Goal: Task Accomplishment & Management: Manage account settings

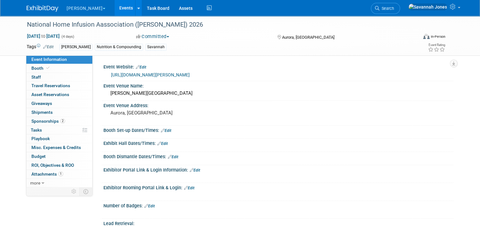
click at [115, 7] on link "Events" at bounding box center [126, 8] width 23 height 16
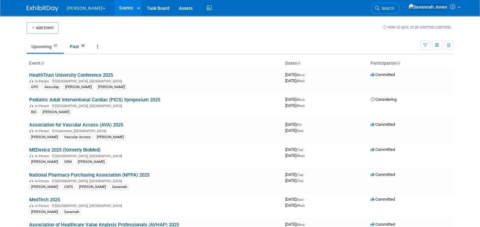
scroll to position [135, 0]
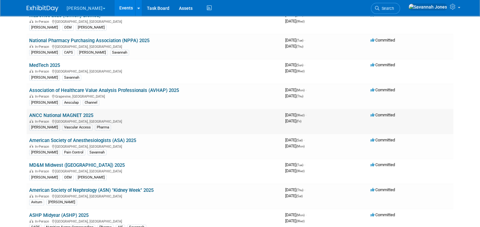
click at [78, 114] on link "ANCC National MAGNET 2025" at bounding box center [61, 116] width 64 height 6
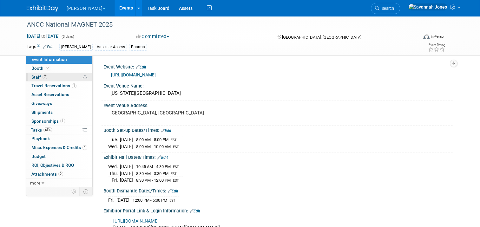
click at [57, 76] on link "7 Staff 7" at bounding box center [59, 77] width 66 height 9
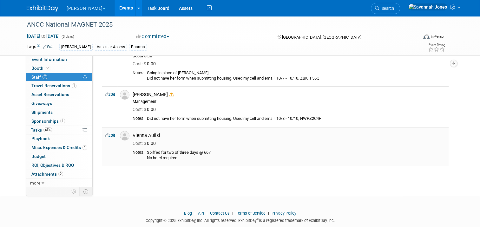
scroll to position [190, 0]
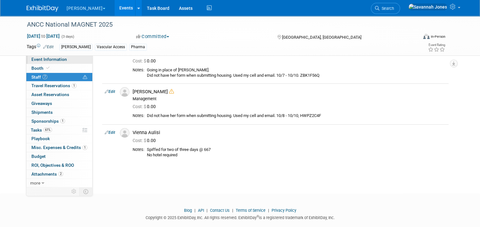
click at [69, 59] on link "Event Information" at bounding box center [59, 59] width 66 height 9
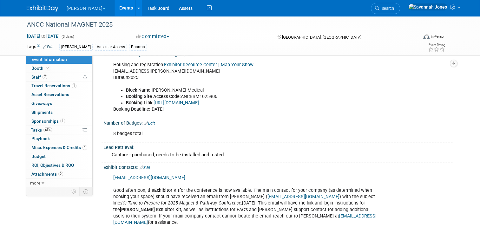
scroll to position [222, 0]
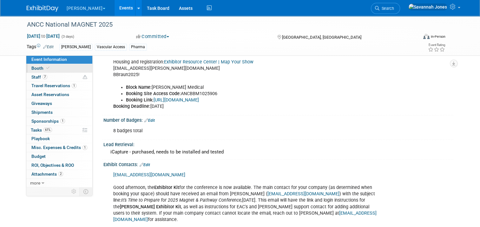
click at [57, 66] on link "Booth" at bounding box center [59, 68] width 66 height 9
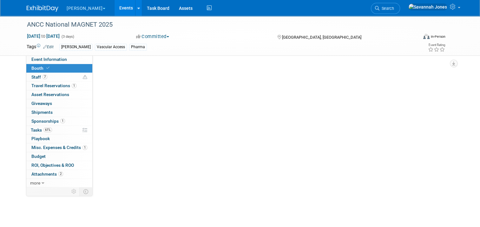
scroll to position [0, 0]
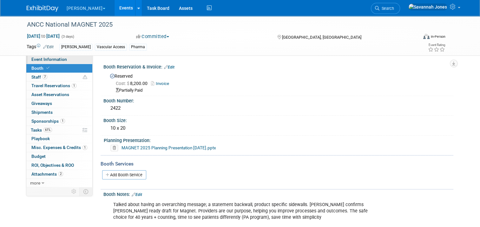
click at [56, 59] on span "Event Information" at bounding box center [49, 59] width 36 height 5
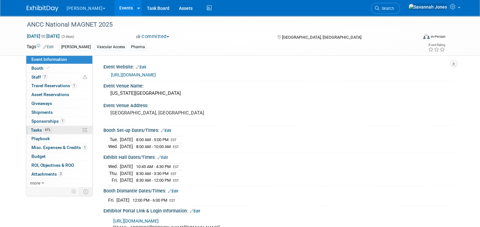
click at [36, 129] on span "Tasks 61%" at bounding box center [41, 130] width 21 height 5
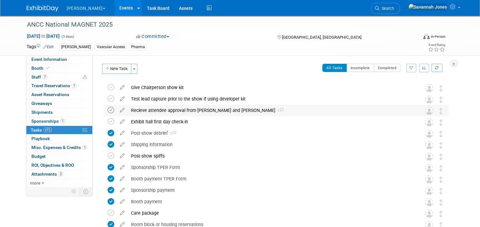
click at [108, 110] on icon at bounding box center [111, 110] width 7 height 7
click at [171, 112] on div "Recieve attendee approval from Brett and Angela 1" at bounding box center [270, 110] width 285 height 11
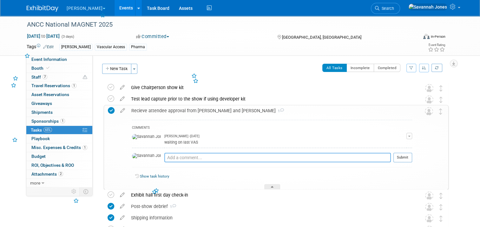
click at [179, 157] on textarea at bounding box center [277, 158] width 227 height 10
type textarea "sent for approval 8/19"
click at [402, 155] on button "Submit" at bounding box center [402, 158] width 19 height 10
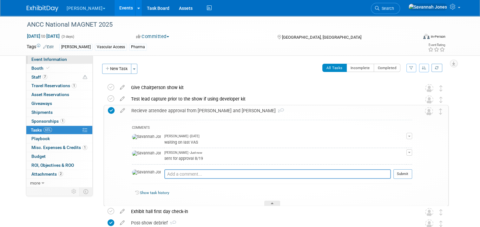
click at [69, 63] on link "Event Information" at bounding box center [59, 59] width 66 height 9
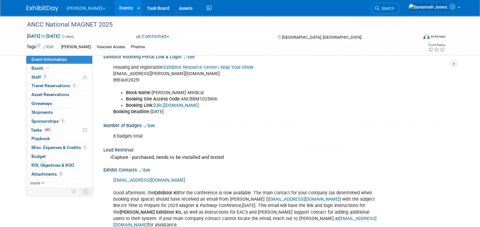
scroll to position [222, 0]
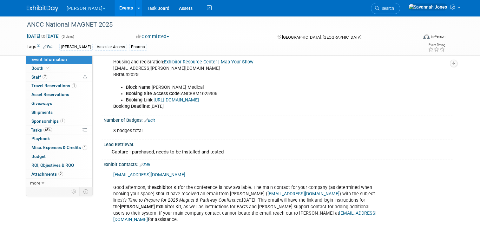
click at [115, 10] on link "Events" at bounding box center [126, 8] width 23 height 16
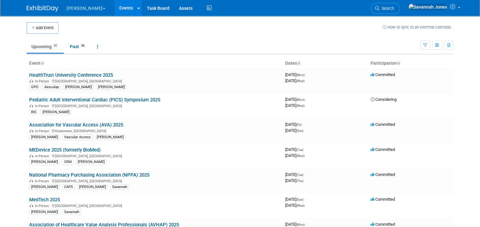
scroll to position [159, 0]
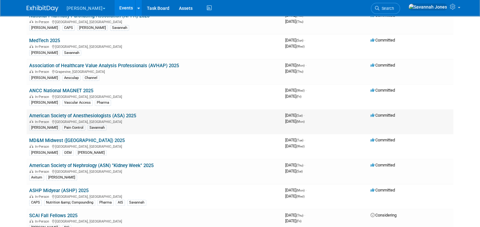
click at [128, 113] on link "American Society of Anesthesiologists (ASA) 2025" at bounding box center [82, 116] width 107 height 6
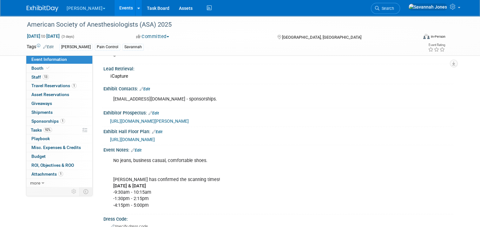
scroll to position [317, 0]
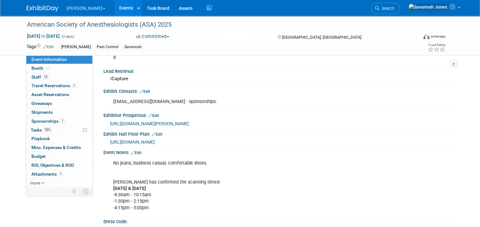
click at [136, 157] on div "No jeans, business casual, comfortable shoes. Dr. Forrest has confirmed the sca…" at bounding box center [247, 185] width 277 height 57
click at [136, 155] on div "No jeans, business casual, comfortable shoes. Dr. Forrest has confirmed the sca…" at bounding box center [278, 156] width 342 height 3
click at [136, 151] on link "Edit" at bounding box center [136, 153] width 10 height 4
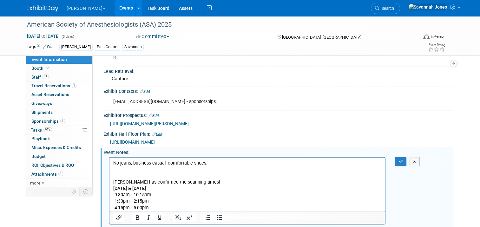
scroll to position [0, 0]
click at [236, 165] on p "No jeans, business casual, comfortable shoes. Dr. Forrest has confirmed the sca…" at bounding box center [247, 185] width 268 height 51
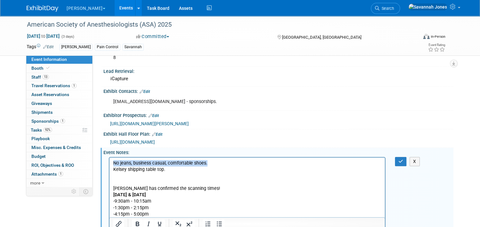
drag, startPoint x: 236, startPoint y: 165, endPoint x: 96, endPoint y: 155, distance: 139.6
click at [109, 158] on html "No jeans, business casual, comfortable shoes. Kelsey shipping table top. Dr. Fo…" at bounding box center [246, 188] width 275 height 60
copy p "No jeans, business casual, comfortable shoes."
click at [407, 157] on button "button" at bounding box center [401, 161] width 12 height 9
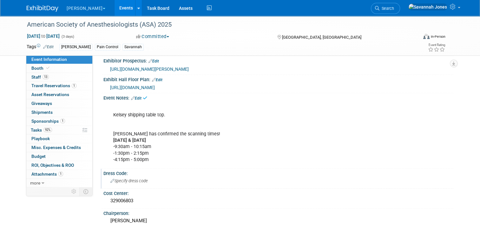
scroll to position [381, 0]
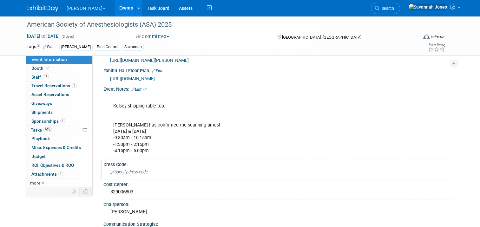
click at [128, 170] on span "Specify dress code" at bounding box center [128, 172] width 37 height 5
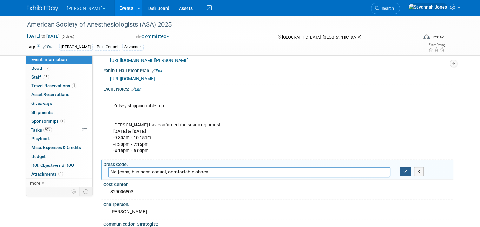
type input "No jeans, business casual, comfortable shoes."
click at [405, 168] on button "button" at bounding box center [405, 171] width 11 height 9
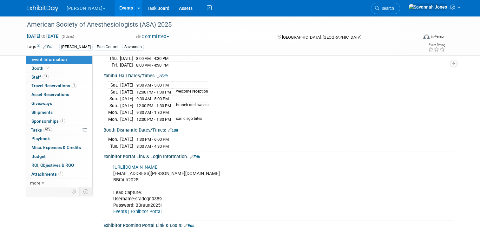
scroll to position [0, 0]
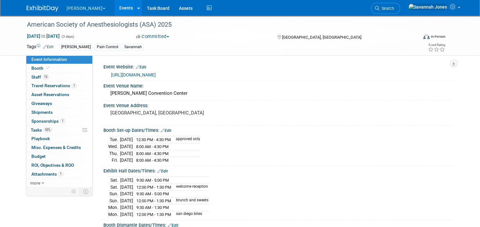
click at [115, 8] on link "Events" at bounding box center [126, 8] width 23 height 16
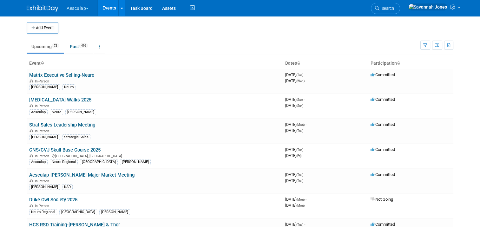
click at [78, 10] on button "Aesculap" at bounding box center [81, 7] width 30 height 14
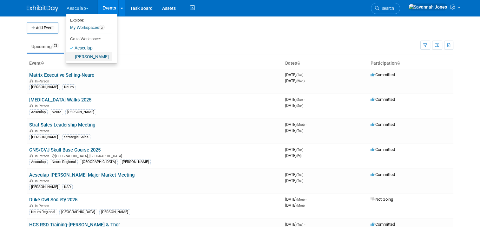
click at [83, 56] on link "[PERSON_NAME]" at bounding box center [89, 56] width 46 height 9
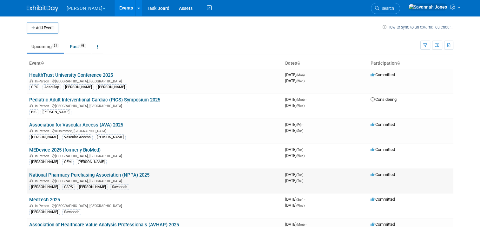
click at [132, 170] on td "National Pharmacy Purchasing Association (NPPA) 2025 In-Person [GEOGRAPHIC_DATA…" at bounding box center [155, 181] width 256 height 25
click at [133, 172] on link "National Pharmacy Purchasing Association (NPPA) 2025" at bounding box center [89, 175] width 120 height 6
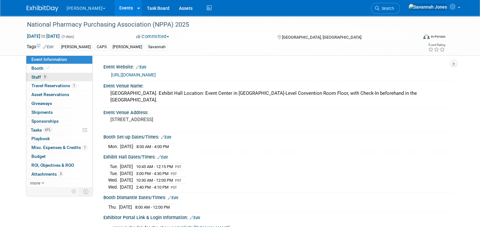
click at [52, 74] on link "9 Staff 9" at bounding box center [59, 77] width 66 height 9
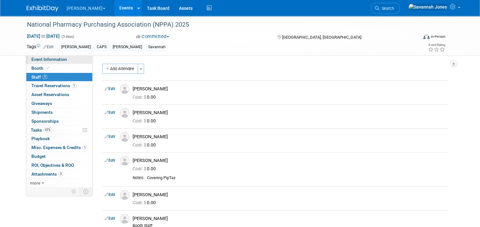
click at [73, 60] on link "Event Information" at bounding box center [59, 59] width 66 height 9
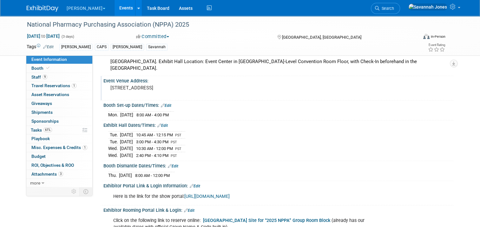
scroll to position [63, 0]
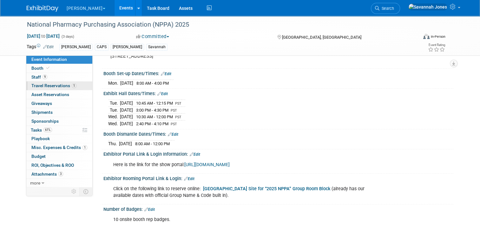
click at [60, 86] on span "Travel Reservations 1" at bounding box center [53, 85] width 45 height 5
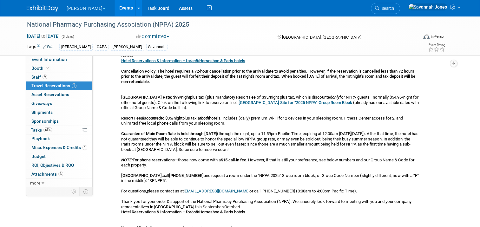
click at [278, 102] on b "Paris LV Hotel Reservation Site for “2025 NPPA” Group Room Block" at bounding box center [296, 102] width 114 height 5
click at [57, 92] on span "Asset Reservations 0" at bounding box center [50, 94] width 38 height 5
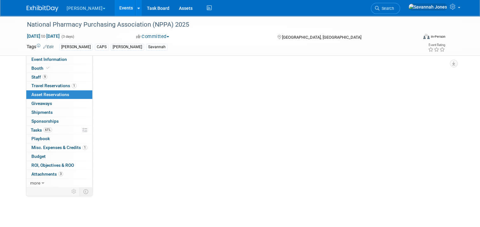
scroll to position [0, 0]
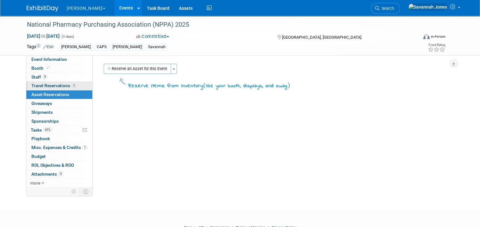
click at [58, 85] on span "Travel Reservations 1" at bounding box center [53, 85] width 45 height 5
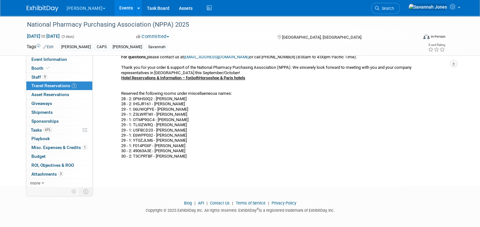
scroll to position [201, 0]
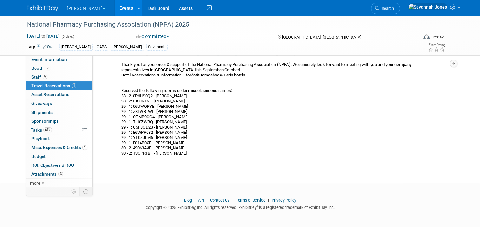
click at [144, 94] on div "Hotel Reservations & Information – for both Horseshoe & Paris hotels Cancellati…" at bounding box center [270, 38] width 298 height 235
copy div "0P6HS0Q2"
click at [149, 99] on div "Hotel Reservations & Information – for both Horseshoe & Paris hotels Cancellati…" at bounding box center [270, 38] width 298 height 235
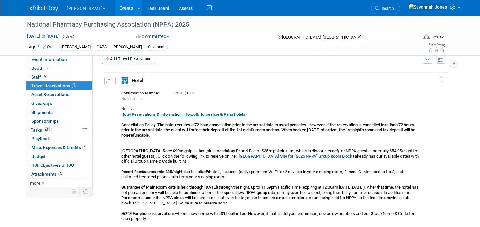
scroll to position [0, 0]
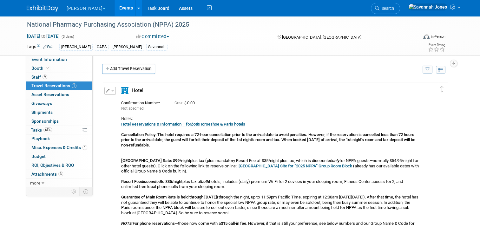
click at [107, 89] on button "button" at bounding box center [109, 91] width 11 height 8
click at [109, 103] on button "Edit Reservation" at bounding box center [132, 101] width 54 height 9
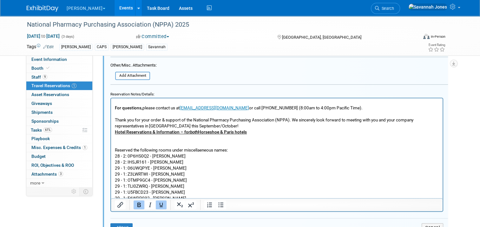
scroll to position [159, 0]
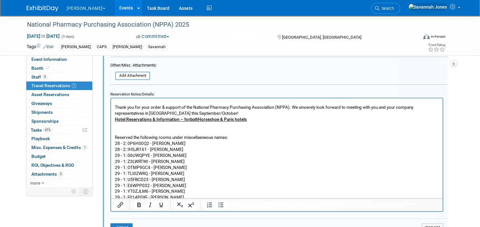
drag, startPoint x: 194, startPoint y: 136, endPoint x: 110, endPoint y: 136, distance: 84.7
click at [111, 136] on html "Hotel Reservations & Information – for both Horseshoe & Paris hotels Cancellati…" at bounding box center [277, 75] width 332 height 273
click at [127, 223] on button "Save" at bounding box center [121, 227] width 22 height 9
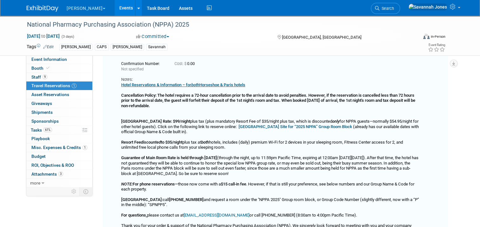
scroll to position [10, 0]
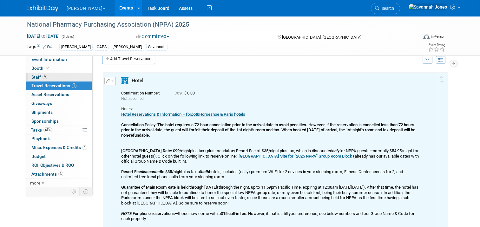
click at [52, 78] on link "9 Staff 9" at bounding box center [59, 77] width 66 height 9
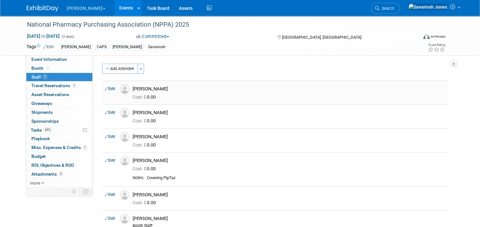
scroll to position [159, 0]
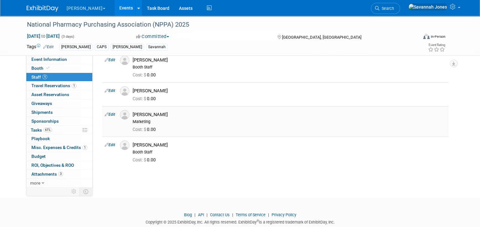
click at [108, 114] on link "Edit" at bounding box center [110, 114] width 10 height 4
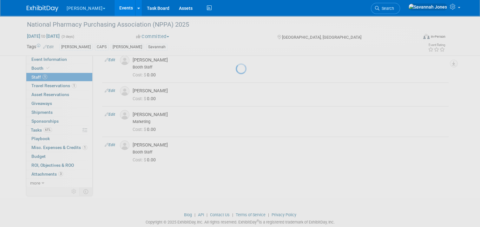
select select "83b25ab2-2e62-4866-a224-c1c14cdf80d5"
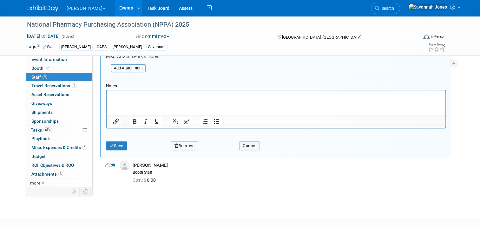
scroll to position [325, 0]
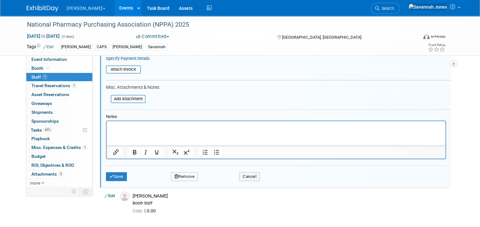
click at [146, 124] on p "Rich Text Area. Press ALT-0 for help." at bounding box center [276, 127] width 332 height 6
click at [153, 128] on p "Hotel reserved," at bounding box center [276, 127] width 332 height 6
click at [148, 128] on p "Hotel reserved," at bounding box center [276, 127] width 332 height 6
click at [173, 124] on p "Hotel reserved, 0P6HS0Q2" at bounding box center [276, 127] width 332 height 6
click at [108, 176] on button "Save" at bounding box center [116, 176] width 21 height 9
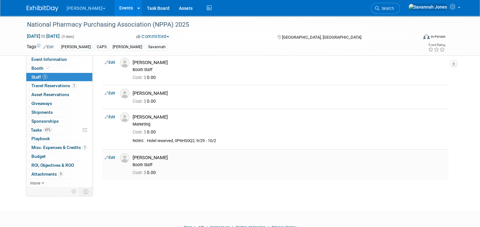
scroll to position [159, 0]
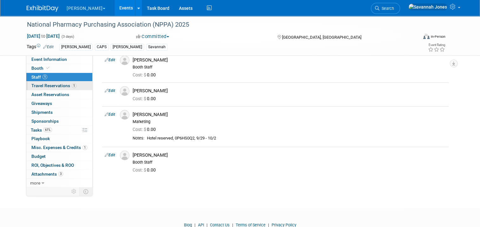
click at [52, 86] on span "Travel Reservations 1" at bounding box center [53, 85] width 45 height 5
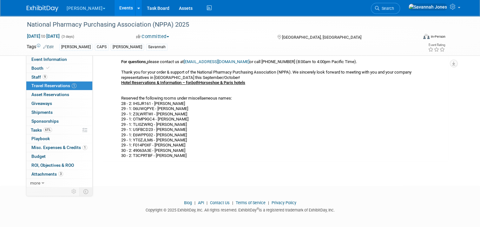
scroll to position [195, 0]
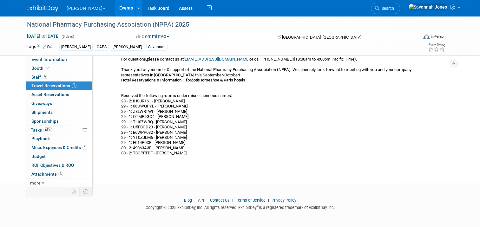
click at [142, 152] on div "Hotel Reservations & Information – for both Horseshoe & Paris hotels Cancellati…" at bounding box center [270, 41] width 298 height 230
copy div "T3CPRTBF"
click at [63, 75] on link "9 Staff 9" at bounding box center [59, 77] width 66 height 9
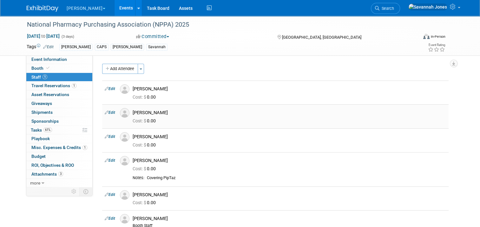
scroll to position [63, 0]
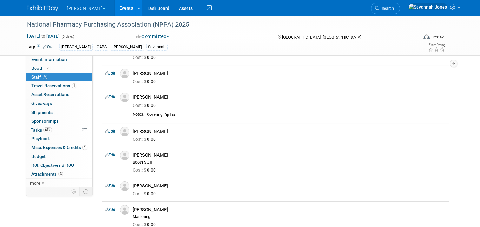
click at [106, 129] on link "Edit" at bounding box center [110, 131] width 10 height 4
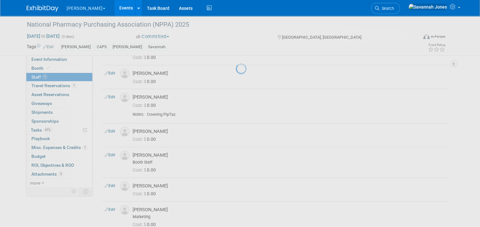
select select "3a764022-0207-4eeb-8696-6f83004d350c"
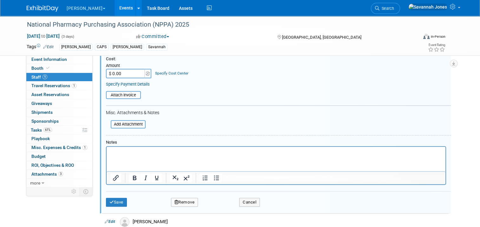
scroll to position [255, 0]
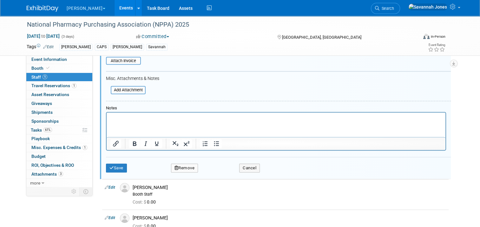
click at [141, 115] on p "Rich Text Area. Press ALT-0 for help." at bounding box center [276, 118] width 332 height 6
click at [115, 165] on button "Save" at bounding box center [116, 168] width 21 height 9
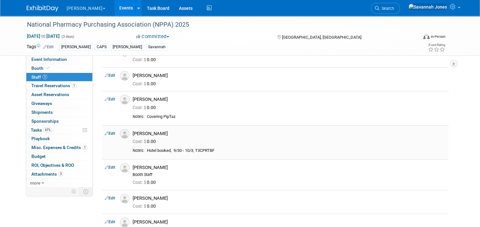
scroll to position [66, 0]
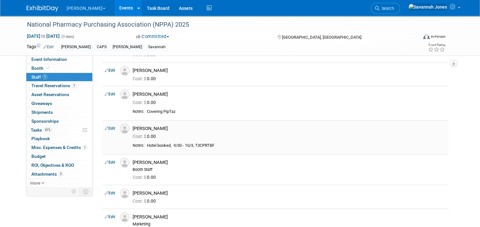
click at [110, 126] on link "Edit" at bounding box center [110, 128] width 10 height 4
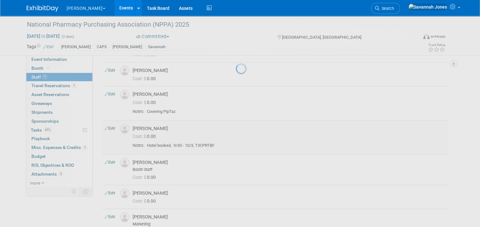
select select "3a764022-0207-4eeb-8696-6f83004d350c"
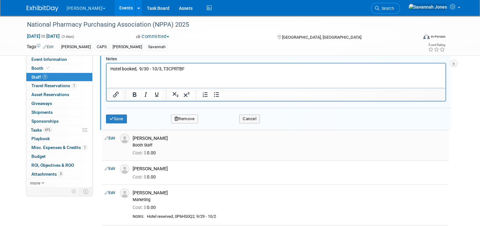
scroll to position [305, 0]
click at [160, 68] on p "Hotel booked, 9/30 - 10/3, T3CPRTBF" at bounding box center [276, 69] width 332 height 6
drag, startPoint x: 165, startPoint y: 68, endPoint x: 139, endPoint y: 66, distance: 26.1
click at [139, 66] on p "Hotel booked, 9/30 - 10/3, T3CPRTBF" at bounding box center [276, 69] width 332 height 6
click at [162, 68] on p "Hotel booked, T3CPRTBF" at bounding box center [276, 69] width 332 height 6
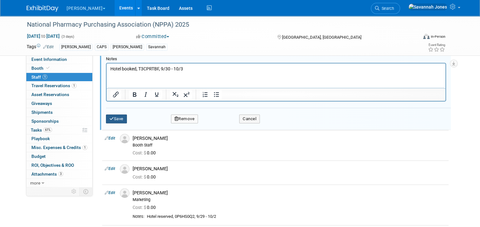
click at [117, 115] on button "Save" at bounding box center [116, 119] width 21 height 9
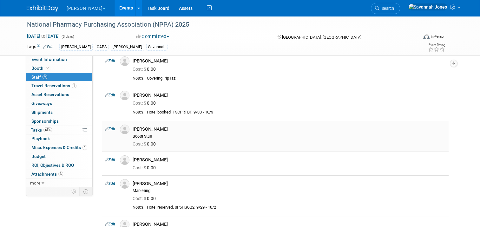
scroll to position [98, 0]
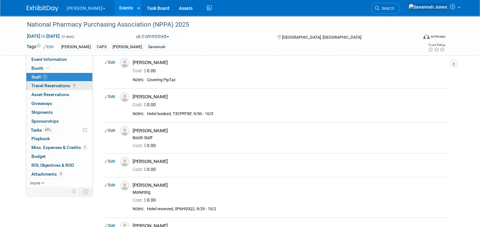
click at [54, 86] on span "Travel Reservations 1" at bounding box center [53, 85] width 45 height 5
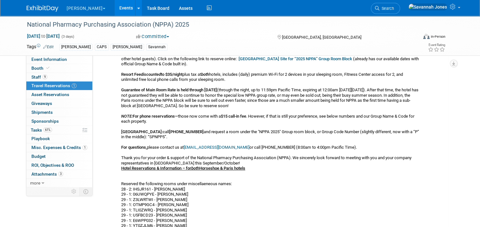
scroll to position [0, 0]
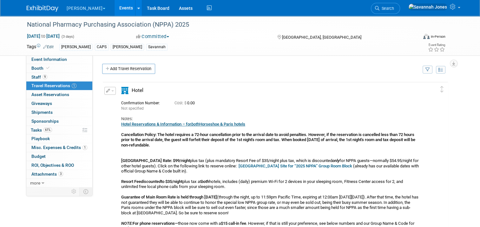
click at [106, 89] on icon "button" at bounding box center [108, 91] width 4 height 4
click at [109, 100] on icon "button" at bounding box center [111, 102] width 5 height 4
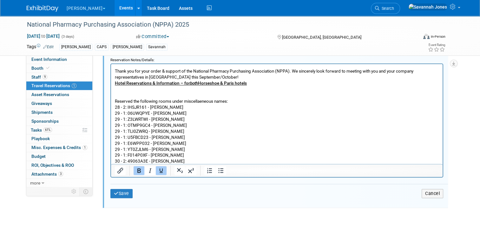
scroll to position [303, 0]
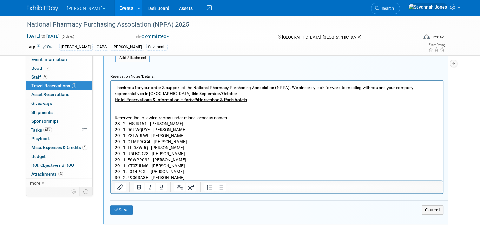
drag, startPoint x: 183, startPoint y: 175, endPoint x: 109, endPoint y: 175, distance: 74.9
click at [111, 175] on html "Hotel Reservations & Information – for both Horseshoe & Paris hotels Cancellati…" at bounding box center [277, 53] width 332 height 267
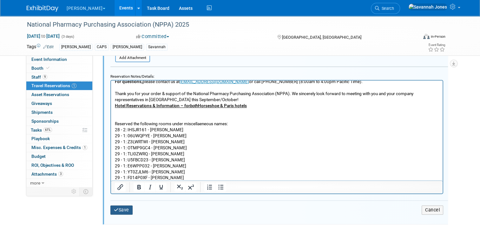
click at [123, 209] on button "Save" at bounding box center [121, 210] width 22 height 9
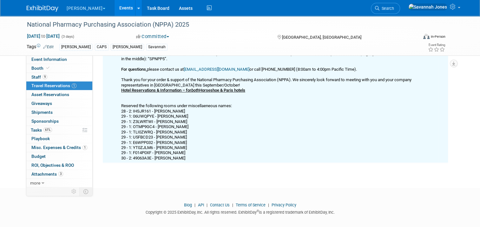
scroll to position [190, 0]
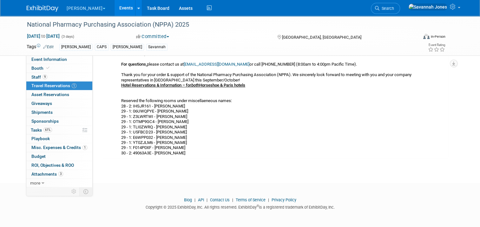
click at [140, 105] on div "Hotel Reservations & Information – for both Horseshoe & Paris hotels Cancellati…" at bounding box center [270, 43] width 298 height 224
copy div "IHSJR161"
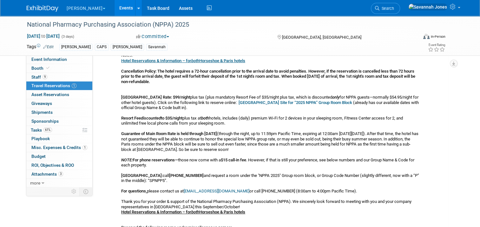
scroll to position [0, 0]
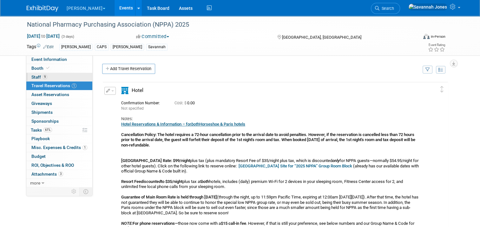
click at [56, 77] on link "9 Staff 9" at bounding box center [59, 77] width 66 height 9
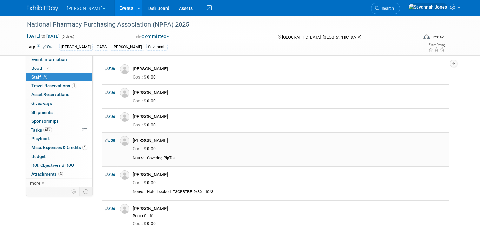
scroll to position [32, 0]
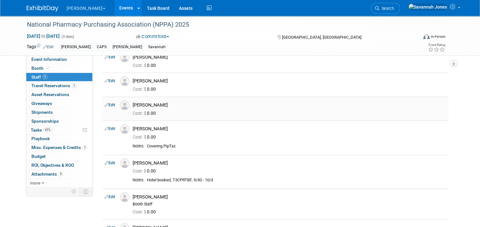
click at [109, 104] on link "Edit" at bounding box center [110, 105] width 10 height 4
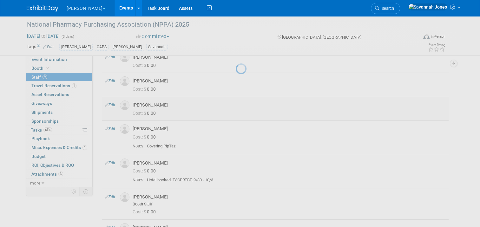
select select "ae06dff4-79a8-44d8-a505-e9d0d9e048ae"
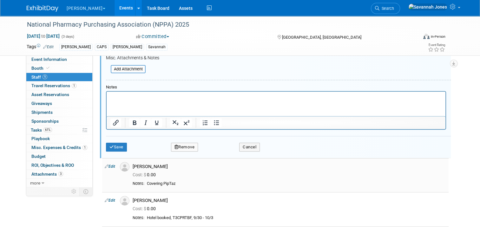
scroll to position [247, 0]
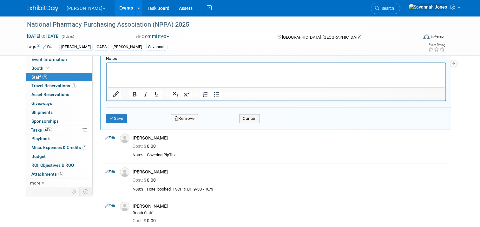
click at [146, 69] on p "Rich Text Area. Press ALT-0 for help." at bounding box center [276, 69] width 332 height 6
click at [199, 67] on p "Hotel booked, IHSJR161" at bounding box center [276, 69] width 332 height 6
click at [178, 72] on html "Hotel booked, IHSJR161," at bounding box center [276, 67] width 339 height 9
click at [118, 118] on button "Save" at bounding box center [116, 118] width 21 height 9
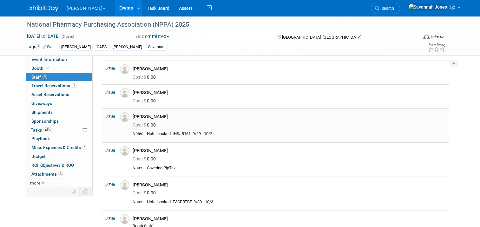
scroll to position [32, 0]
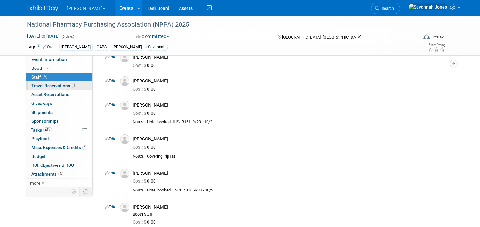
click at [63, 88] on span "Travel Reservations 1" at bounding box center [53, 85] width 45 height 5
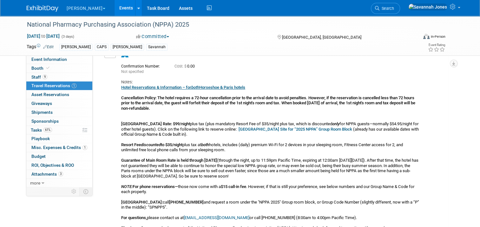
scroll to position [0, 0]
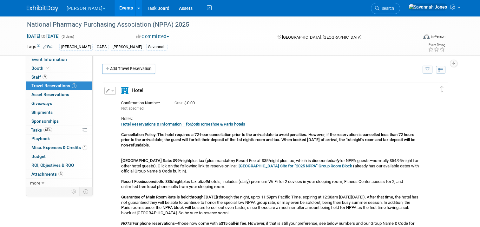
click at [106, 89] on button "button" at bounding box center [109, 91] width 11 height 8
click at [113, 102] on button "Edit Reservation" at bounding box center [132, 101] width 54 height 9
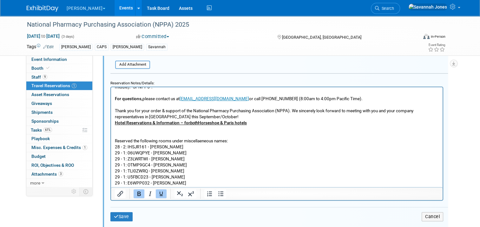
scroll to position [155, 0]
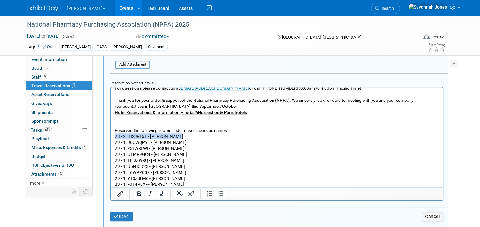
drag, startPoint x: 182, startPoint y: 128, endPoint x: 113, endPoint y: 127, distance: 69.8
click at [113, 127] on html "Hotel Reservations & Information – for both Horseshoe & Paris hotels Cancellati…" at bounding box center [277, 62] width 332 height 261
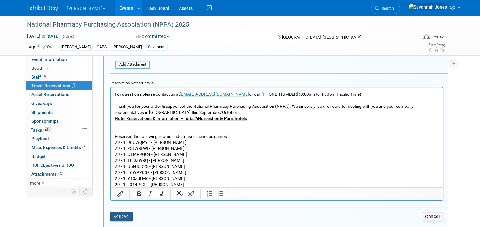
click at [120, 214] on button "Save" at bounding box center [121, 216] width 22 height 9
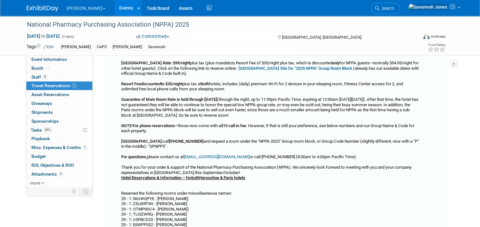
scroll to position [10, 0]
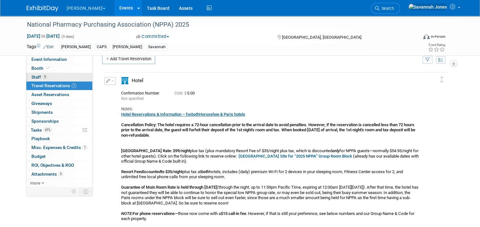
click at [67, 79] on link "9 Staff 9" at bounding box center [59, 77] width 66 height 9
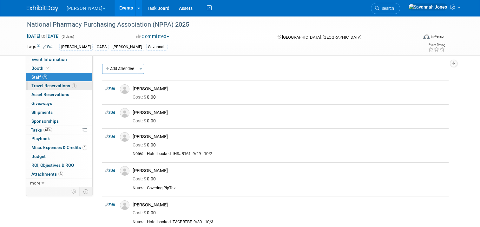
click at [47, 88] on span "Travel Reservations 1" at bounding box center [53, 85] width 45 height 5
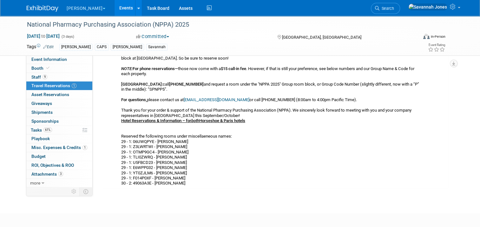
scroll to position [159, 0]
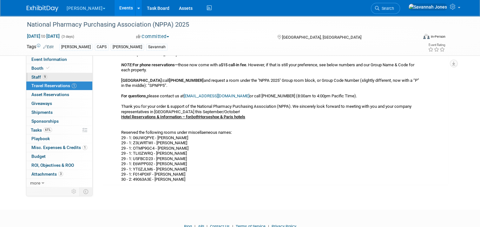
click at [56, 74] on link "9 Staff 9" at bounding box center [59, 77] width 66 height 9
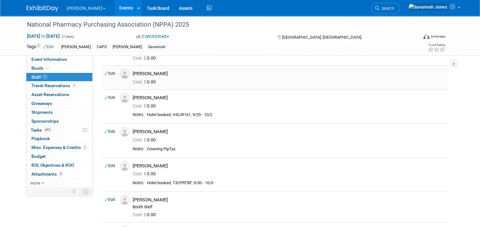
scroll to position [0, 0]
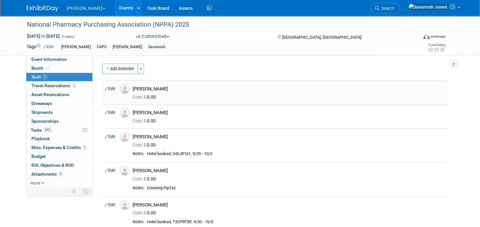
click at [192, 90] on div "Aurelie Lasry" at bounding box center [289, 89] width 313 height 6
click at [196, 113] on div "Austin Harrell" at bounding box center [289, 113] width 313 height 6
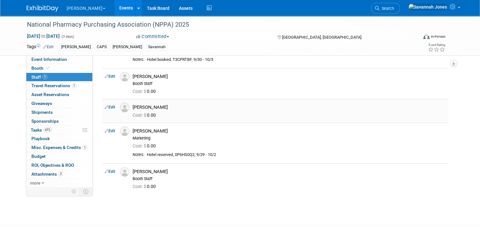
scroll to position [159, 0]
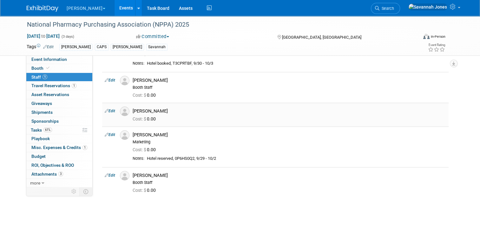
click at [105, 109] on icon at bounding box center [107, 111] width 4 height 7
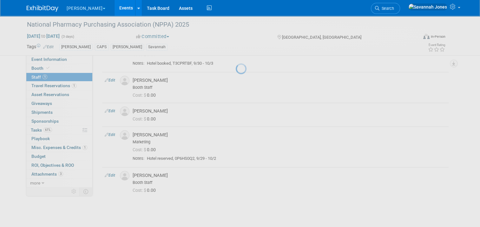
select select "9a28b762-112f-48c0-86f0-1ce7c3e5d5a0"
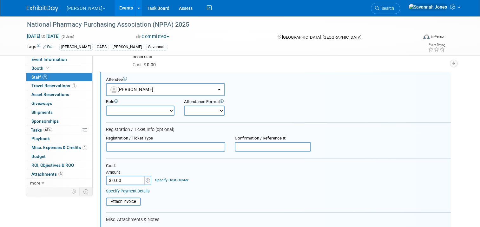
scroll to position [316, 0]
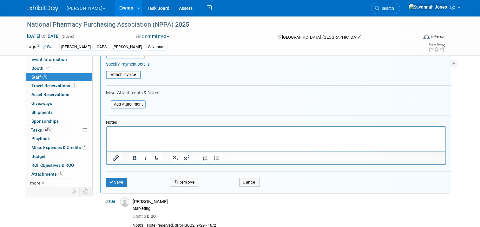
click at [161, 128] on html at bounding box center [276, 131] width 339 height 9
click at [164, 135] on p "Rich Text Area. Press ALT-0 for help." at bounding box center [276, 132] width 332 height 6
click at [109, 178] on button "Save" at bounding box center [116, 182] width 21 height 9
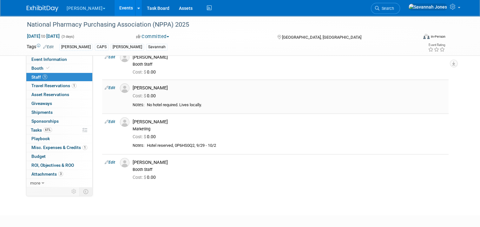
scroll to position [150, 0]
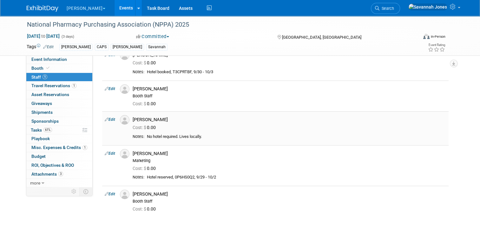
drag, startPoint x: 159, startPoint y: 138, endPoint x: 211, endPoint y: 138, distance: 52.4
click at [211, 138] on div "No hotel required. Lives locally." at bounding box center [296, 136] width 299 height 5
click at [183, 134] on div "No hotel required. Lives locally." at bounding box center [296, 136] width 299 height 5
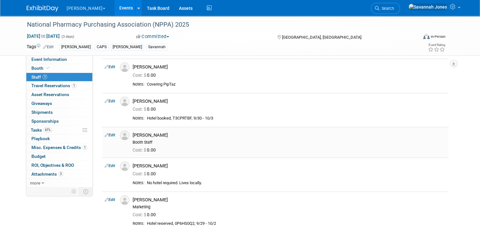
scroll to position [95, 0]
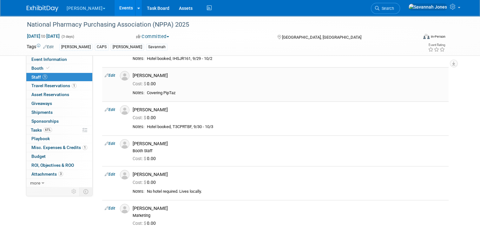
click at [106, 77] on link "Edit" at bounding box center [110, 75] width 10 height 4
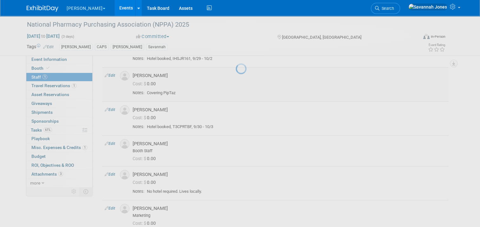
select select "88d68e25-73ad-4e7c-a4c0-241783e7f8a3"
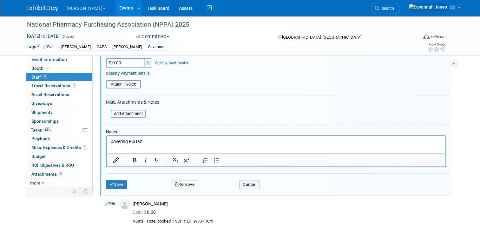
scroll to position [217, 0]
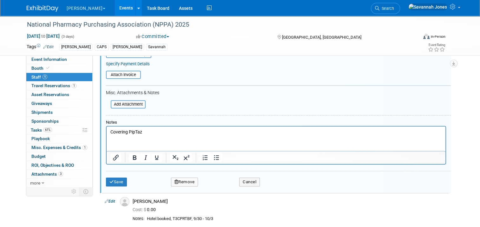
click at [155, 135] on html "Covering PipTaz" at bounding box center [276, 131] width 339 height 9
drag, startPoint x: 132, startPoint y: 133, endPoint x: 97, endPoint y: 128, distance: 35.1
click at [107, 128] on html "Covering PipTaz" at bounding box center [276, 131] width 339 height 9
click at [126, 189] on div "Attendee <img src="https://www.exhibitday.com/Images/Unassigned-User-Icon.png" …" at bounding box center [275, 69] width 351 height 248
click at [121, 184] on button "Save" at bounding box center [116, 182] width 21 height 9
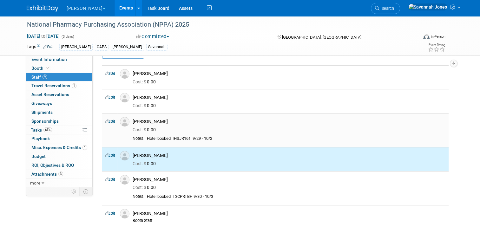
scroll to position [0, 0]
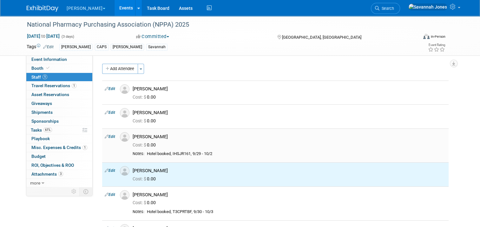
click at [227, 141] on div "Cost: $ 0.00" at bounding box center [289, 144] width 323 height 9
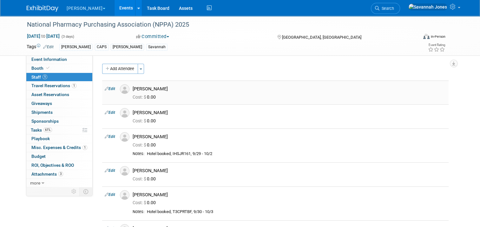
click at [109, 88] on link "Edit" at bounding box center [110, 89] width 10 height 4
select select "6f793d79-6c23-4374-8087-2b7793a3f4d9"
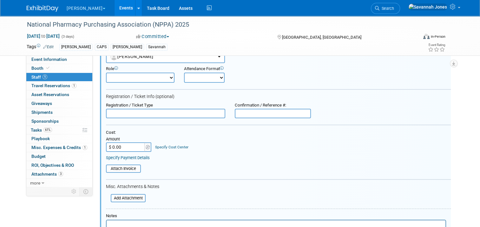
scroll to position [136, 0]
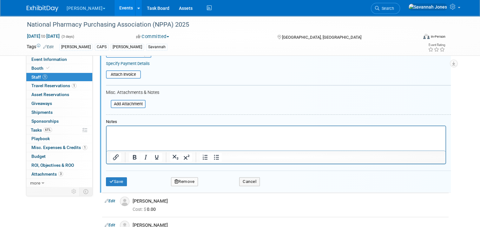
click at [151, 126] on html at bounding box center [276, 130] width 339 height 9
click at [151, 135] on html at bounding box center [276, 130] width 339 height 9
click at [111, 181] on button "Save" at bounding box center [116, 181] width 21 height 9
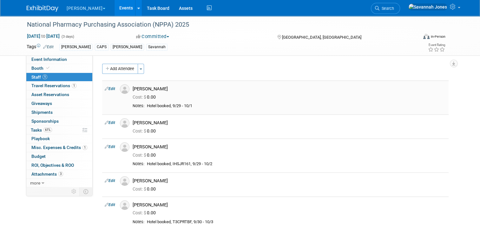
scroll to position [0, 0]
click at [72, 85] on span "1" at bounding box center [74, 85] width 5 height 5
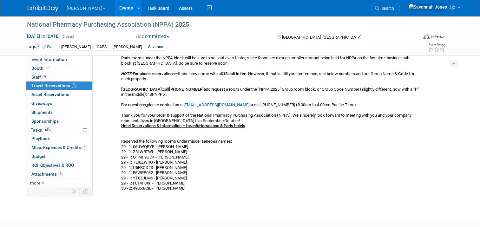
scroll to position [159, 0]
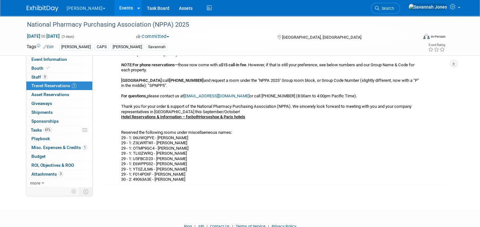
click at [139, 136] on div "Hotel Reservations & Information – for both Horseshoe & Paris hotels Cancellati…" at bounding box center [270, 72] width 298 height 219
copy div "06UWQPYE"
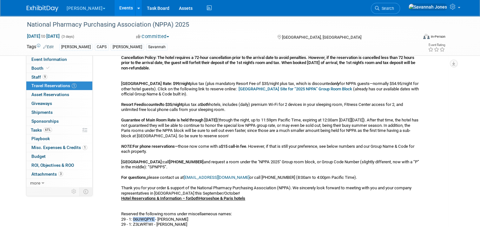
scroll to position [95, 0]
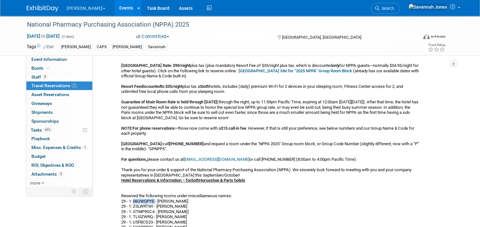
copy div "06UWQPYE"
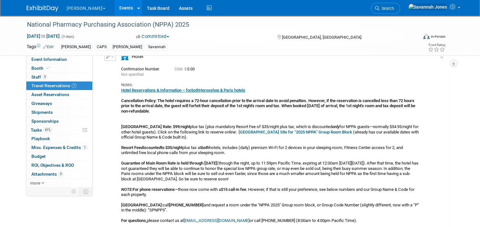
scroll to position [0, 0]
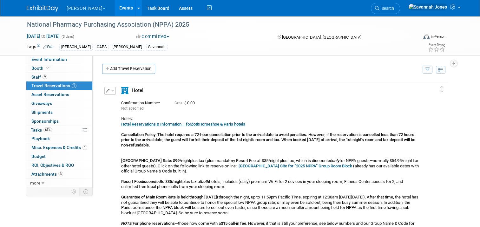
click at [104, 89] on button "button" at bounding box center [109, 91] width 11 height 8
click at [109, 102] on icon "button" at bounding box center [111, 102] width 5 height 4
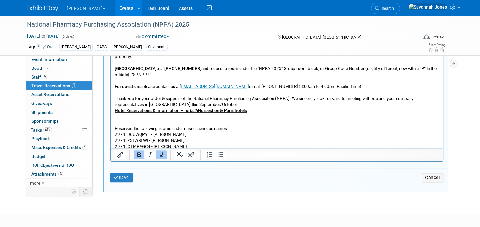
scroll to position [148, 0]
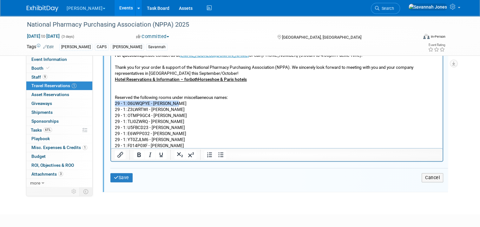
drag, startPoint x: 180, startPoint y: 97, endPoint x: 216, endPoint y: 138, distance: 55.1
click at [111, 94] on html "Hotel Reservations & Information – for both Horseshoe & Paris hotels Cancellati…" at bounding box center [277, 26] width 332 height 255
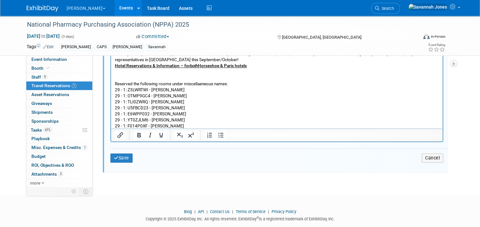
scroll to position [367, 0]
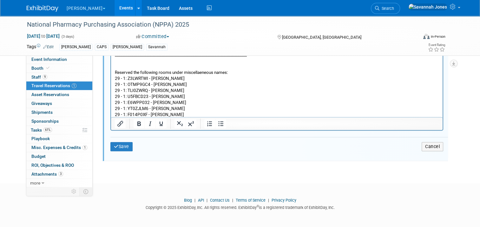
click at [114, 144] on icon "submit" at bounding box center [116, 146] width 5 height 4
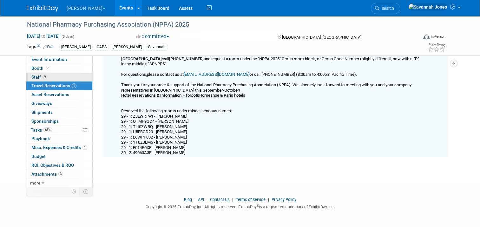
click at [60, 76] on link "9 Staff 9" at bounding box center [59, 77] width 66 height 9
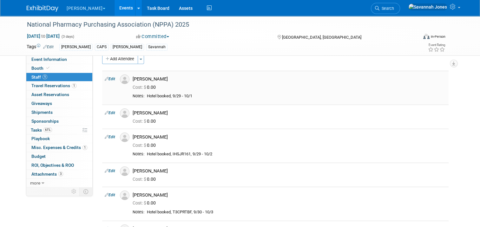
click at [107, 78] on link "Edit" at bounding box center [110, 79] width 10 height 4
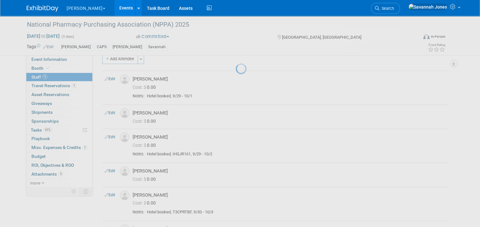
select select "6f793d79-6c23-4374-8087-2b7793a3f4d9"
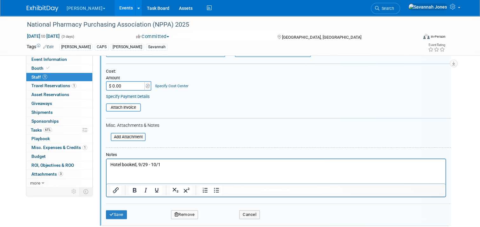
scroll to position [104, 0]
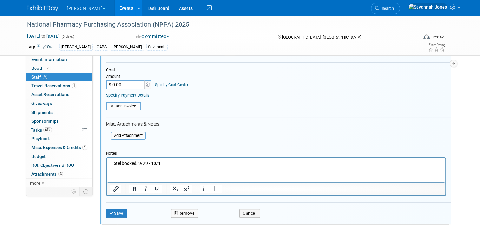
click at [139, 163] on p "Hotel booked, 9/29 - 10/1" at bounding box center [276, 164] width 332 height 6
paste body "Rich Text Area. Press ALT-0 for help."
click at [161, 162] on p "Hotel booked, 06UWQPYE 9/29 - 10/1" at bounding box center [276, 164] width 332 height 6
click at [111, 215] on button "Save" at bounding box center [116, 213] width 21 height 9
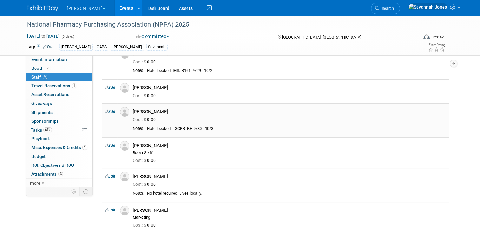
scroll to position [95, 0]
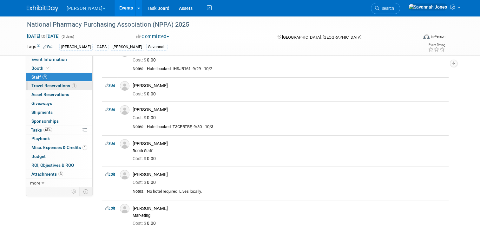
click at [58, 85] on span "Travel Reservations 1" at bounding box center [53, 85] width 45 height 5
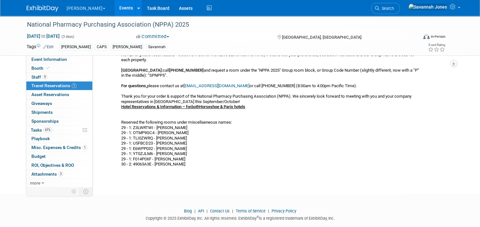
scroll to position [180, 0]
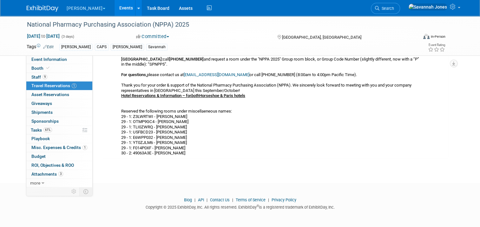
click at [141, 115] on div "Hotel Reservations & Information – for both Horseshoe & Paris hotels Cancellati…" at bounding box center [270, 49] width 298 height 214
copy div "Z3LWRTWI"
click at [43, 75] on span "9" at bounding box center [45, 77] width 5 height 5
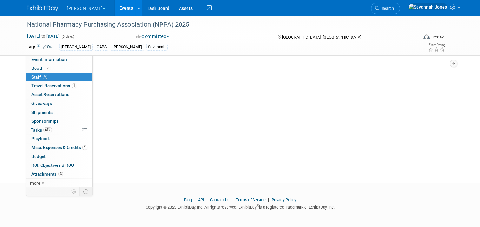
scroll to position [0, 0]
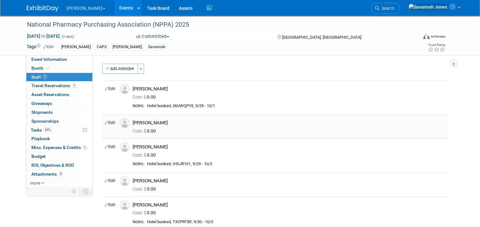
click at [109, 122] on link "Edit" at bounding box center [110, 123] width 10 height 4
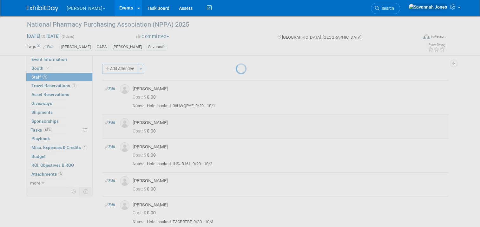
select select "77043730-cb4a-4e70-8381-5a20cd3596b5"
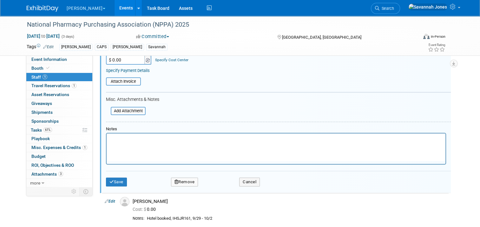
scroll to position [201, 0]
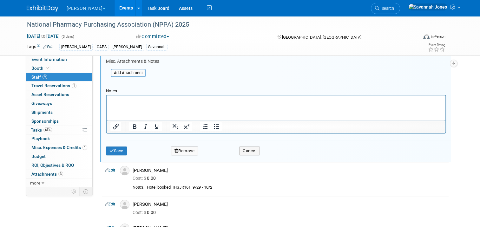
click at [146, 104] on html at bounding box center [276, 99] width 339 height 9
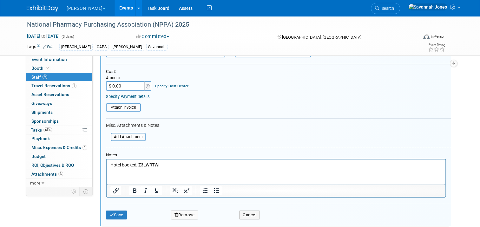
scroll to position [137, 0]
click at [161, 163] on p "Hotel booked, Z3LWRTWI" at bounding box center [276, 164] width 332 height 6
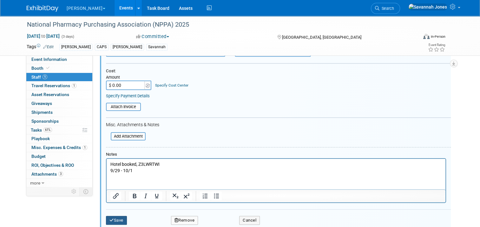
click at [107, 221] on button "Save" at bounding box center [116, 220] width 21 height 9
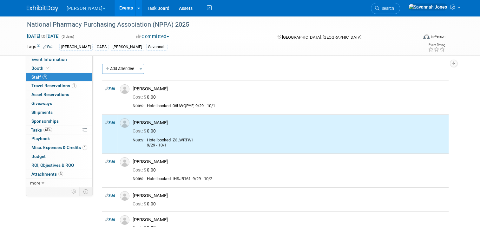
scroll to position [0, 0]
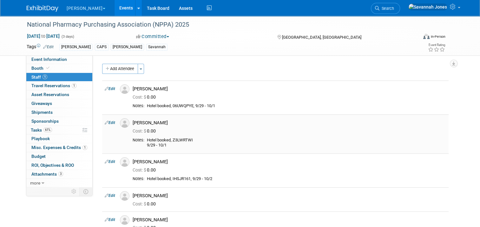
click at [105, 122] on icon at bounding box center [107, 122] width 4 height 7
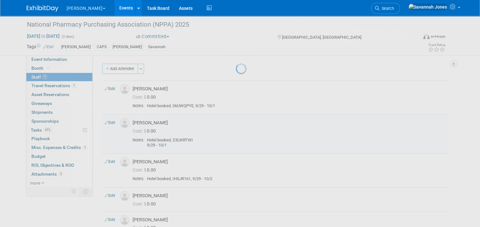
select select "77043730-cb4a-4e70-8381-5a20cd3596b5"
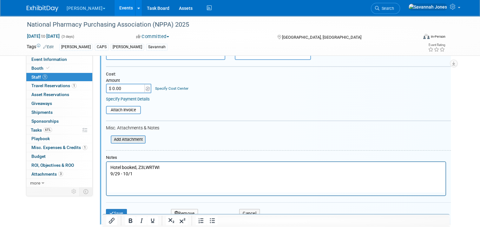
scroll to position [169, 0]
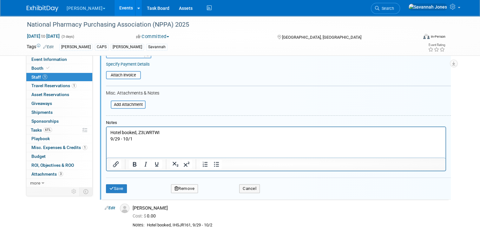
click at [109, 138] on html "Hotel booked, Z3LWRTWI 9/29 - 10/1" at bounding box center [276, 134] width 339 height 15
click at [112, 138] on p "Hotel booked, Z3LWRTWI 9/29 - 10/1" at bounding box center [276, 135] width 332 height 12
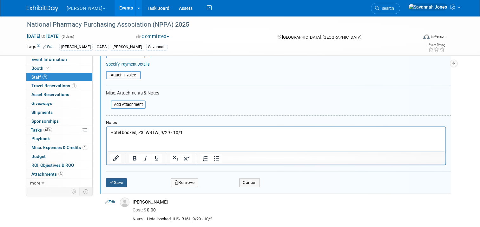
click at [115, 184] on button "Save" at bounding box center [116, 182] width 21 height 9
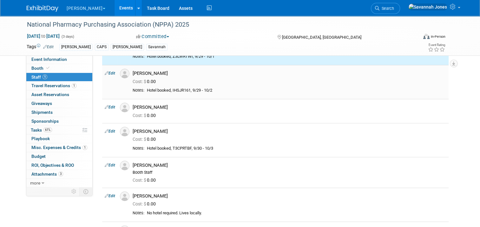
scroll to position [0, 0]
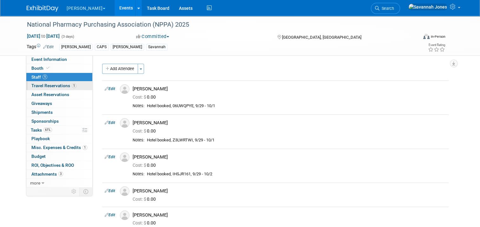
click at [44, 86] on span "Travel Reservations 1" at bounding box center [53, 85] width 45 height 5
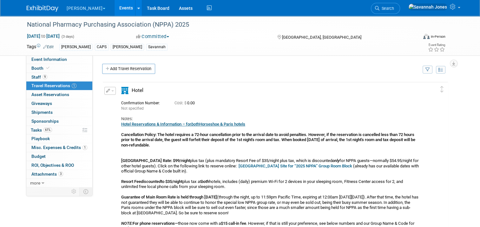
click at [111, 90] on div "Edit Reservation Delete Reservation" at bounding box center [110, 93] width 14 height 12
click at [108, 91] on button "button" at bounding box center [109, 91] width 11 height 8
click at [113, 100] on button "Edit Reservation" at bounding box center [132, 101] width 54 height 9
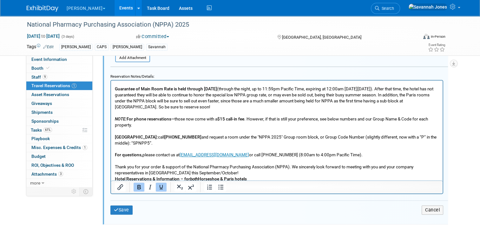
scroll to position [142, 0]
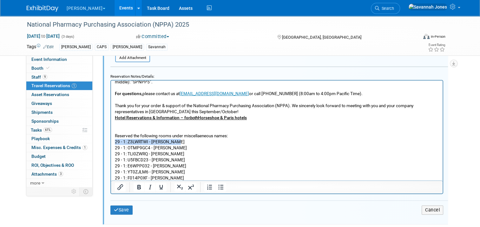
drag, startPoint x: 180, startPoint y: 135, endPoint x: 97, endPoint y: 132, distance: 82.9
click at [111, 132] on html "Hotel Reservations & Information – for both Horseshoe & Paris hotels Cancellati…" at bounding box center [277, 62] width 332 height 249
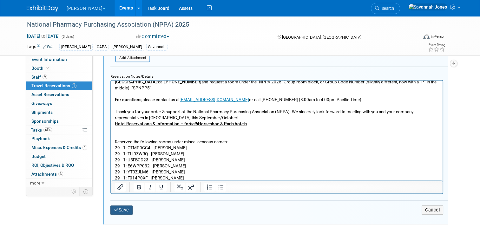
click at [127, 206] on button "Save" at bounding box center [121, 210] width 22 height 9
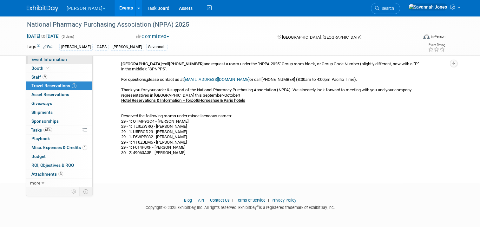
click at [48, 60] on span "Event Information" at bounding box center [49, 59] width 36 height 5
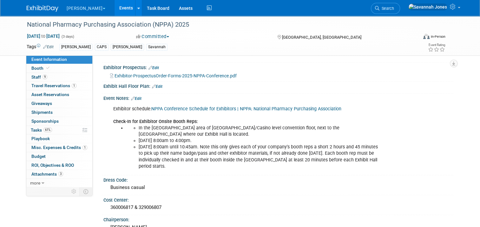
scroll to position [327, 0]
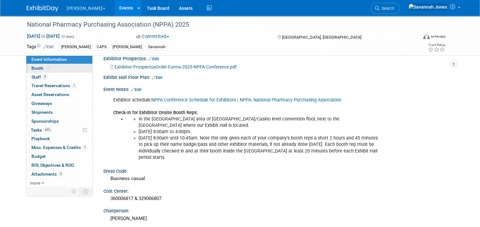
click at [71, 69] on link "Booth" at bounding box center [59, 68] width 66 height 9
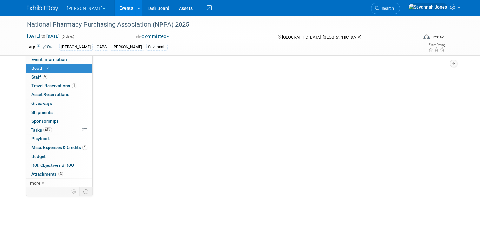
scroll to position [0, 0]
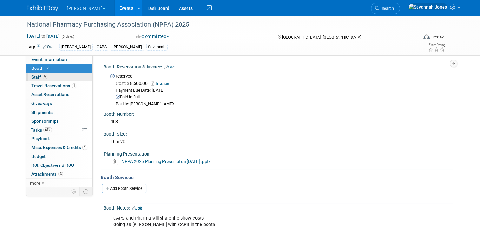
click at [72, 77] on link "9 Staff 9" at bounding box center [59, 77] width 66 height 9
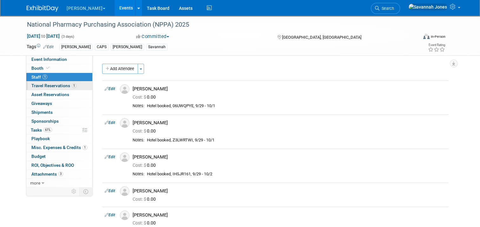
click at [61, 86] on span "Travel Reservations 1" at bounding box center [53, 85] width 45 height 5
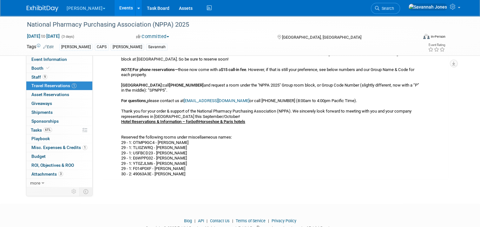
scroll to position [175, 0]
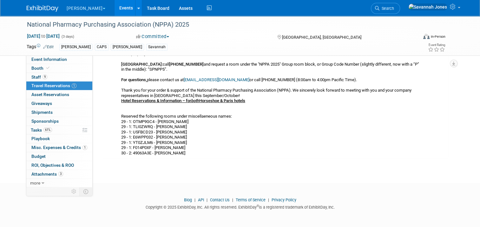
click at [140, 121] on div "Hotel Reservations & Information – for both Horseshoe & Paris hotels Cancellati…" at bounding box center [270, 51] width 298 height 209
drag, startPoint x: 140, startPoint y: 121, endPoint x: 132, endPoint y: 95, distance: 27.1
click at [133, 96] on div "Hotel Reservations & Information – for both Horseshoe & Paris hotels Cancellati…" at bounding box center [270, 51] width 298 height 209
click at [58, 78] on link "9 Staff 9" at bounding box center [59, 77] width 66 height 9
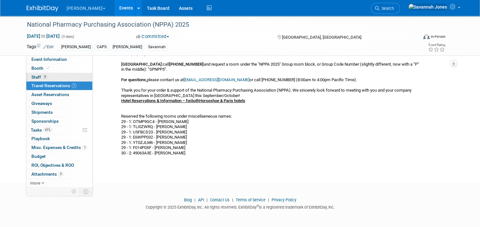
scroll to position [0, 0]
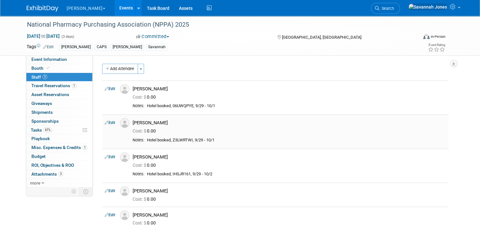
click at [180, 140] on div "Hotel booked, Z3LWRTWI, 9/29 - 10/1" at bounding box center [296, 140] width 299 height 5
copy div "Z3LWRTWI"
